Goal: Find specific page/section: Find specific page/section

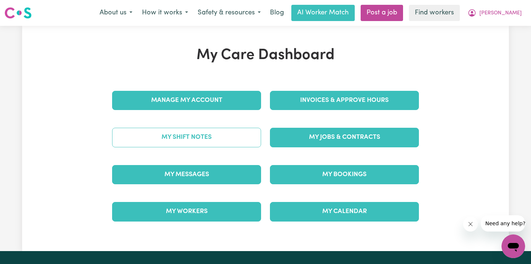
click at [206, 138] on link "My Shift Notes" at bounding box center [186, 137] width 149 height 19
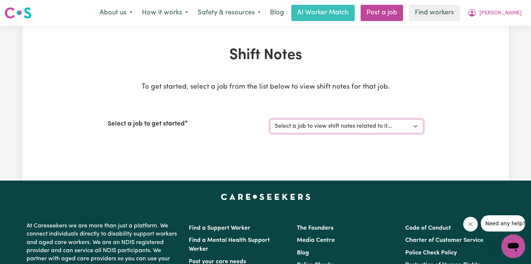
click at [283, 130] on select "Select a job to view shift notes related to it..." at bounding box center [346, 126] width 153 height 14
click at [268, 176] on div "Shift Notes To get started, select a job from the list below to view shift note…" at bounding box center [265, 103] width 487 height 155
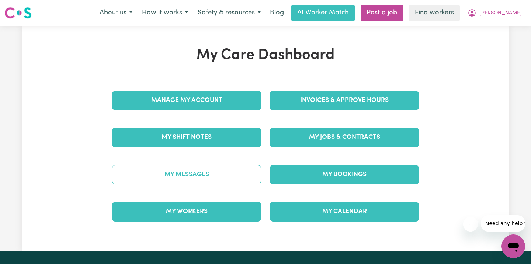
click at [202, 177] on link "My Messages" at bounding box center [186, 174] width 149 height 19
